Goal: Transaction & Acquisition: Purchase product/service

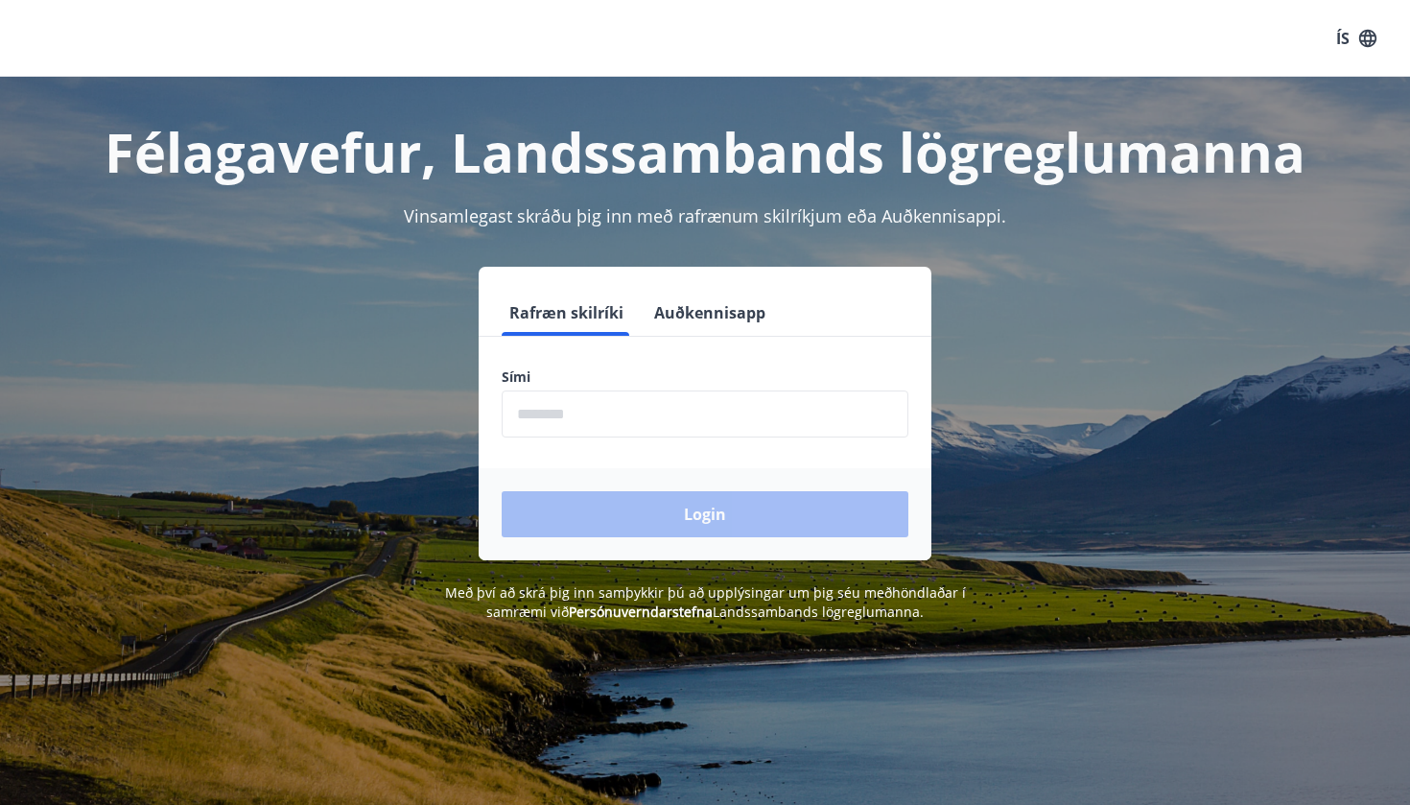
click at [620, 413] on input "phone" at bounding box center [705, 413] width 407 height 47
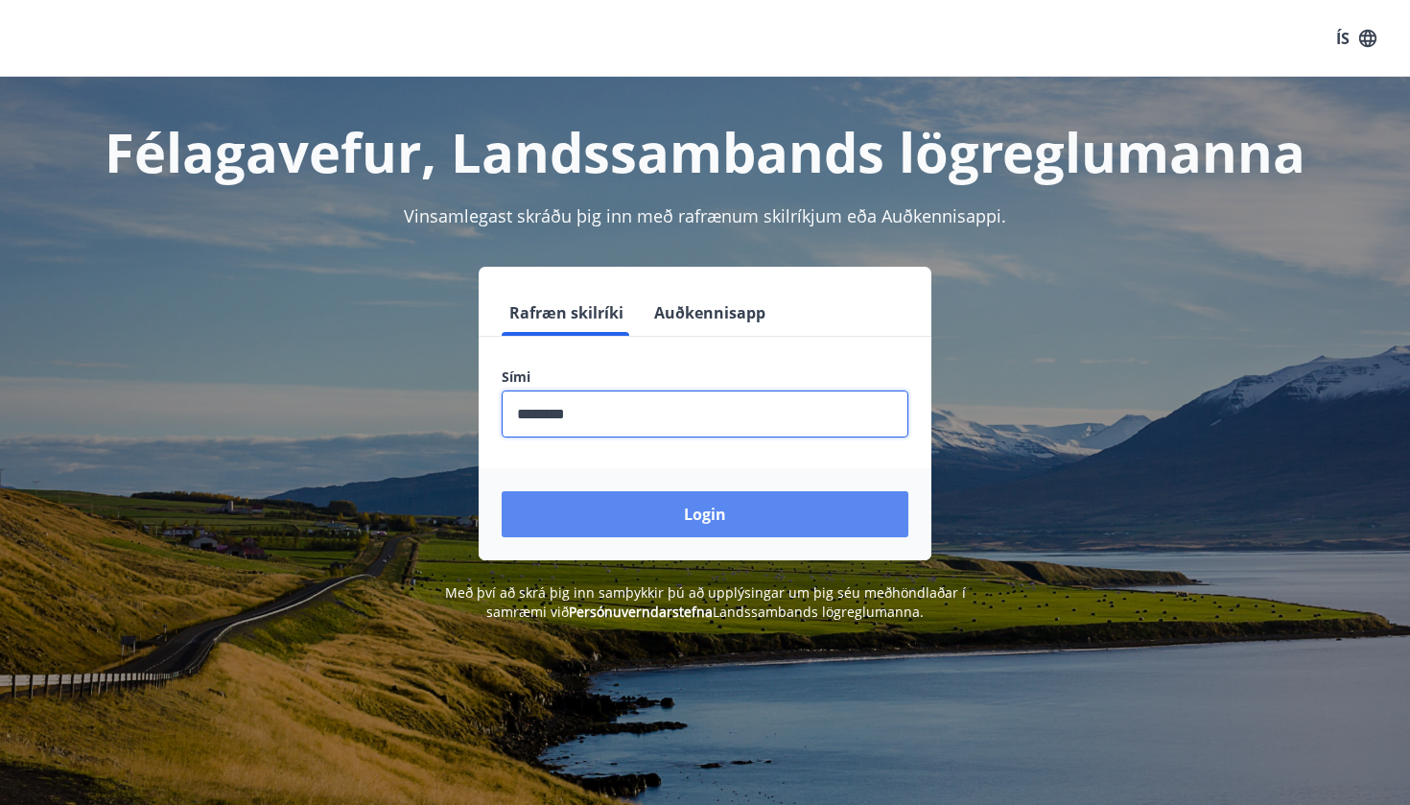
type input "********"
click at [661, 505] on button "Login" at bounding box center [705, 514] width 407 height 46
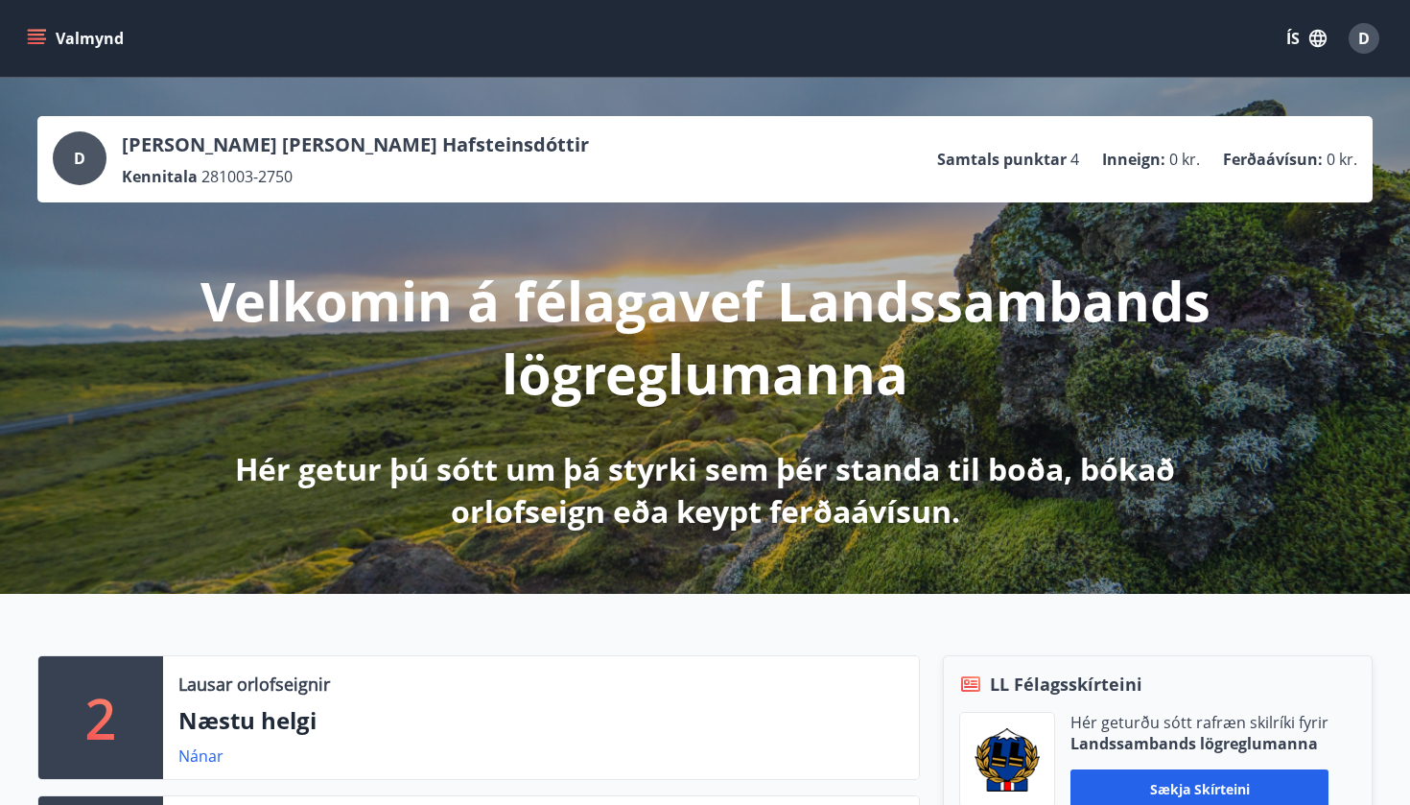
click at [1292, 149] on p "Ferðaávísun :" at bounding box center [1273, 159] width 100 height 21
click at [43, 30] on icon "menu" at bounding box center [38, 31] width 21 height 2
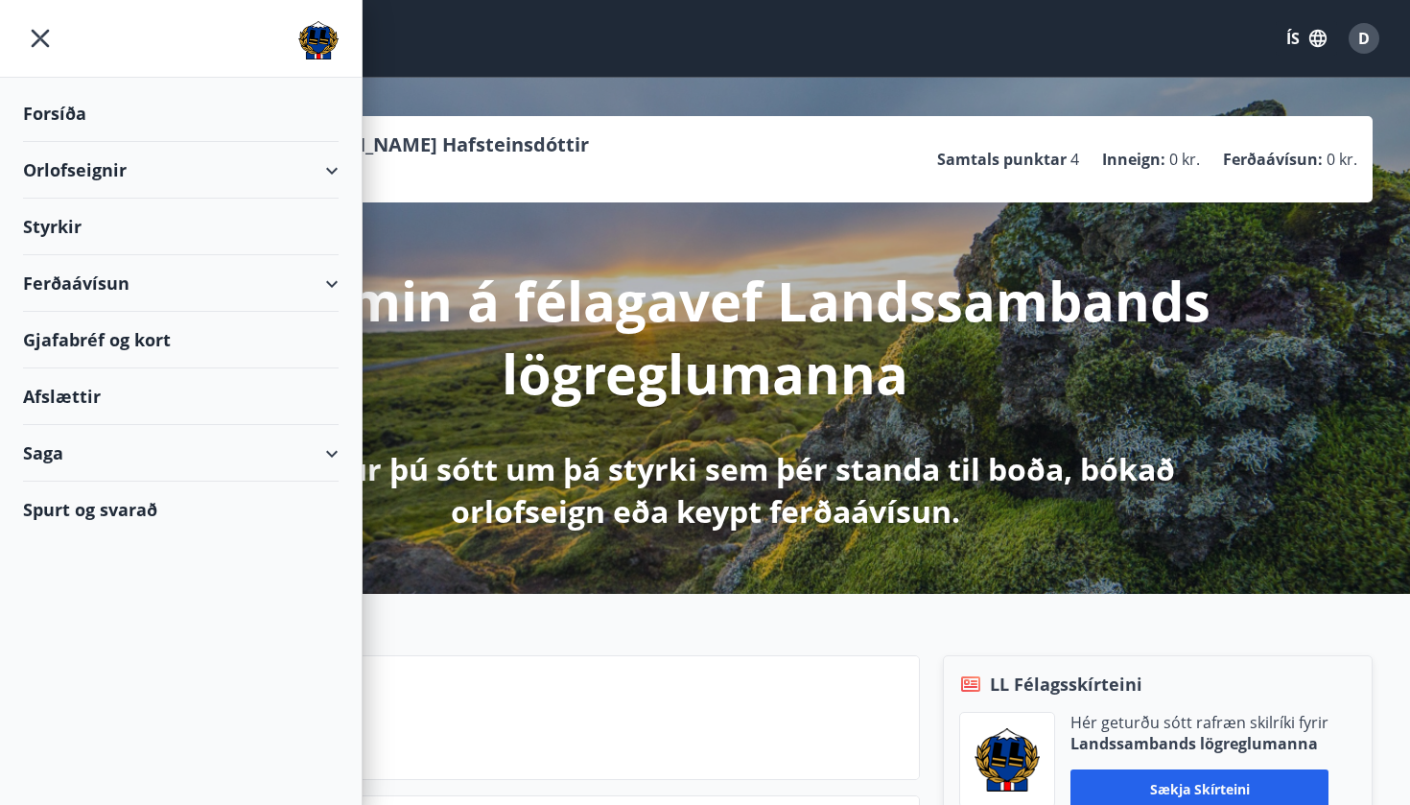
click at [105, 288] on div "Ferðaávísun" at bounding box center [181, 283] width 316 height 57
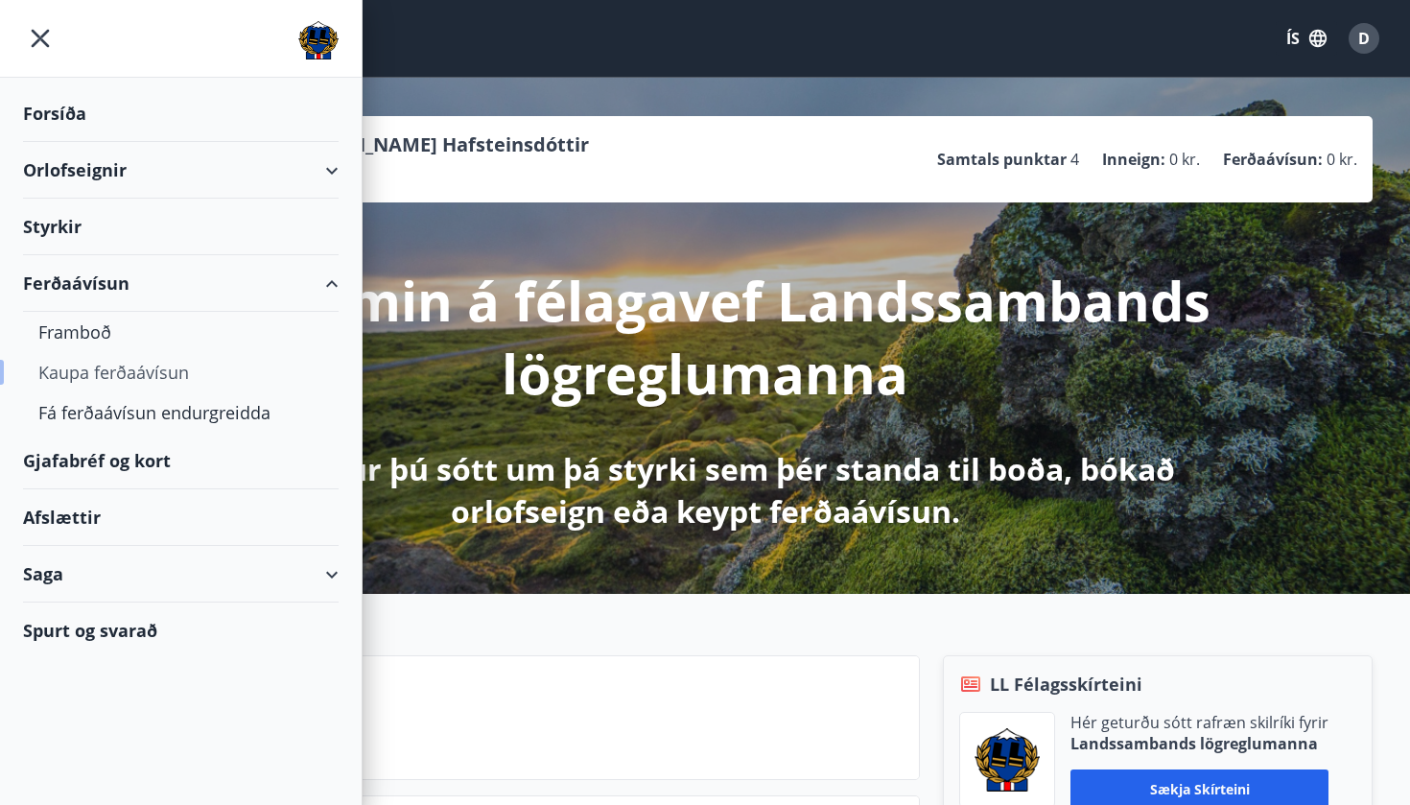
click at [107, 374] on div "Kaupa ferðaávísun" at bounding box center [180, 372] width 285 height 40
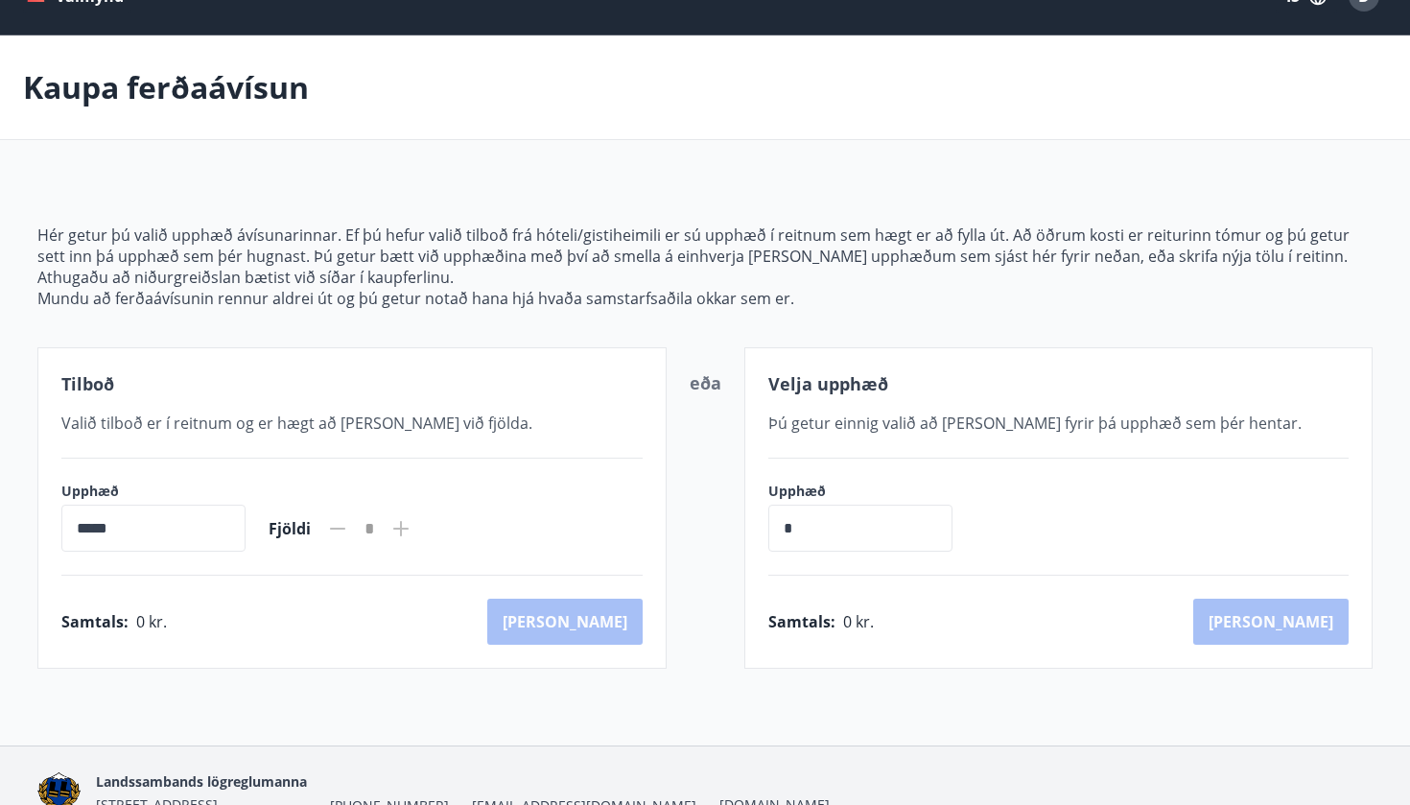
scroll to position [61, 0]
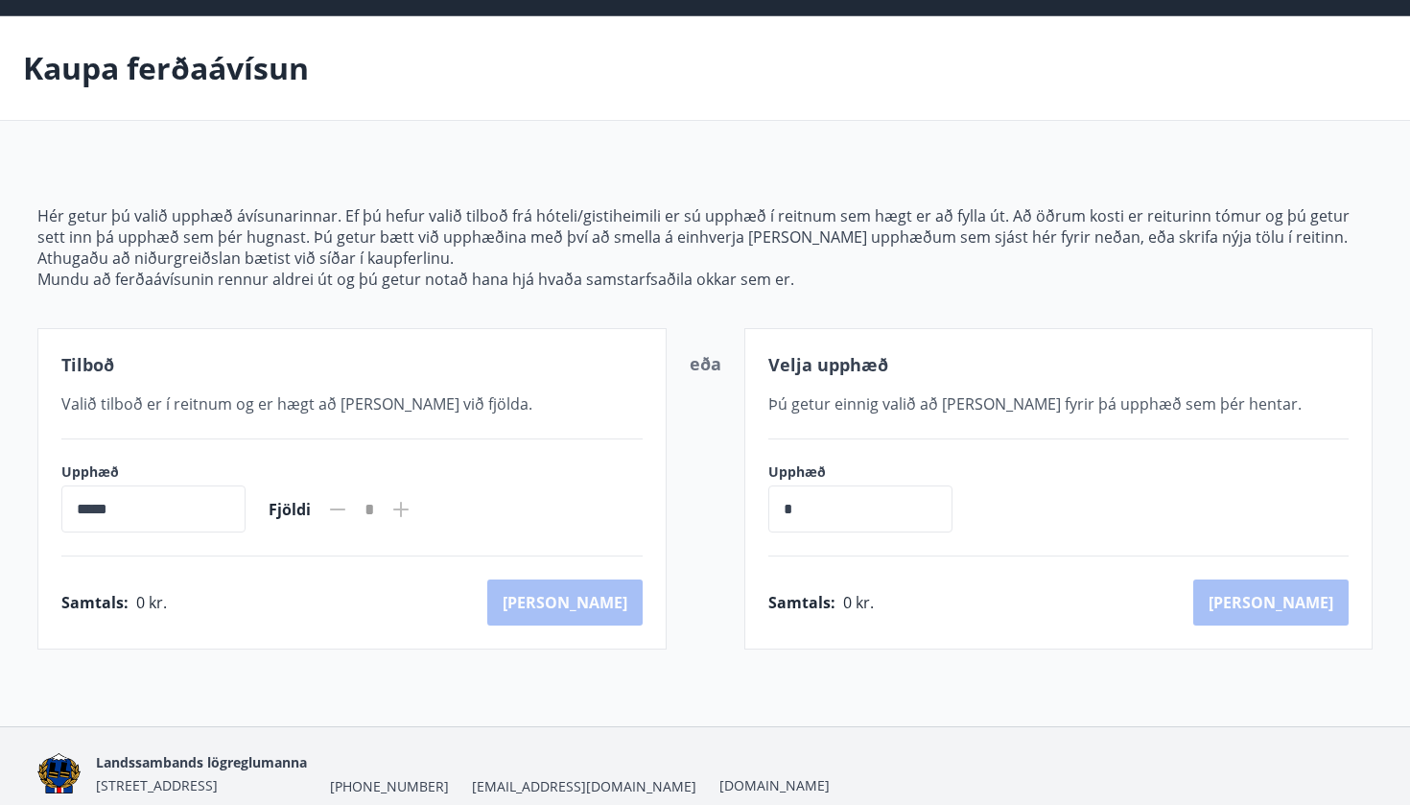
click at [209, 513] on input "*****" at bounding box center [153, 508] width 184 height 47
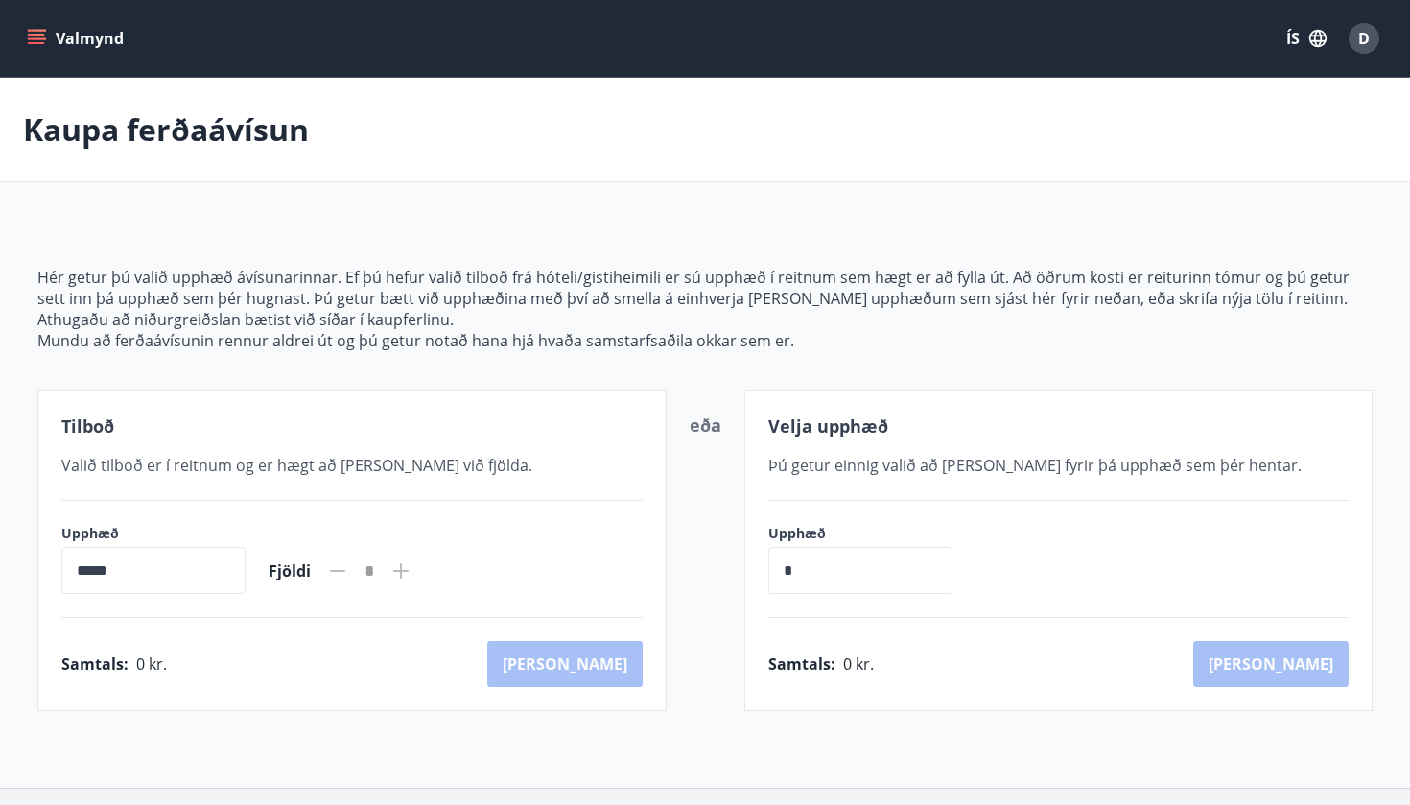
scroll to position [0, 0]
click at [26, 51] on button "Valmynd" at bounding box center [77, 38] width 108 height 35
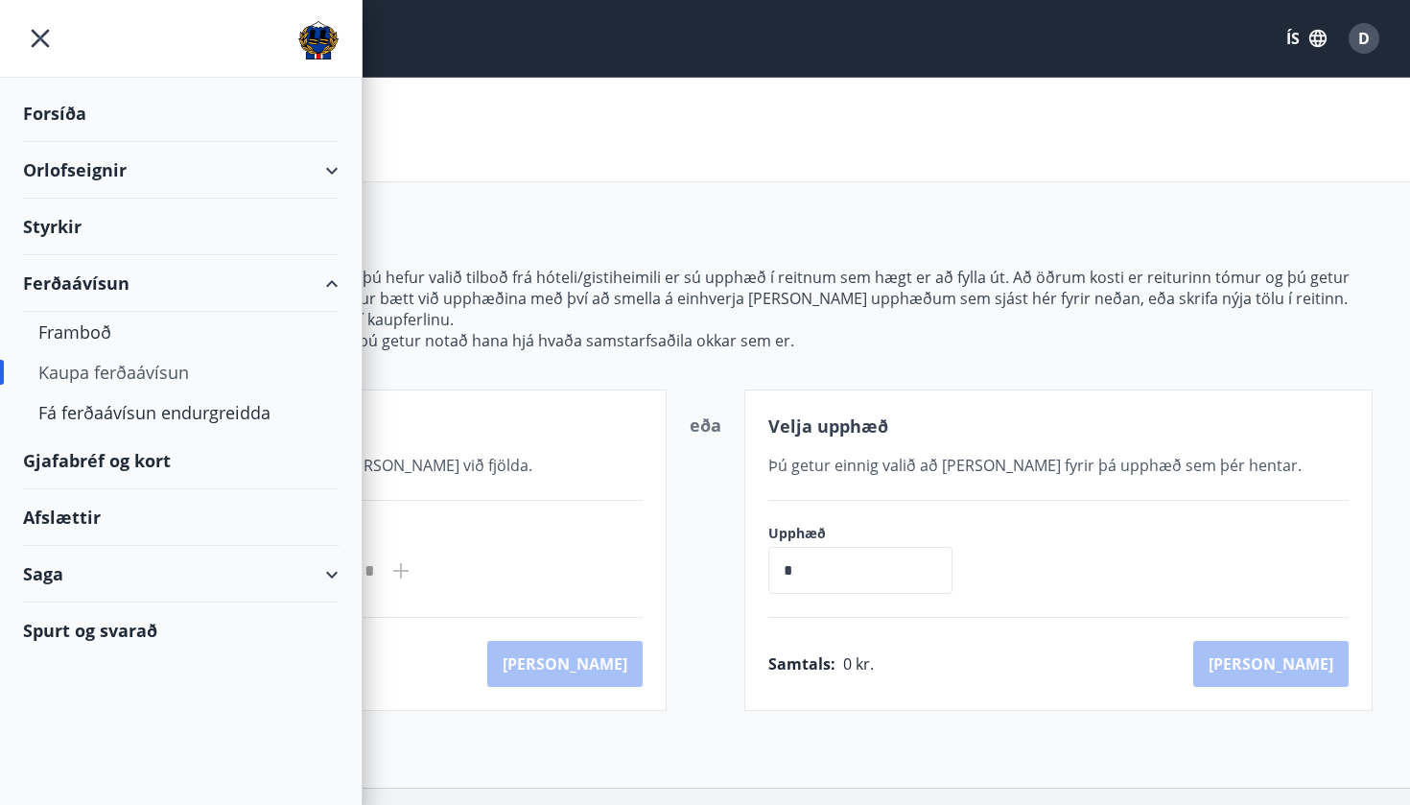
click at [107, 463] on div "Gjafabréf og kort" at bounding box center [181, 461] width 316 height 57
click at [37, 38] on icon "menu" at bounding box center [40, 38] width 35 height 35
